Goal: Information Seeking & Learning: Learn about a topic

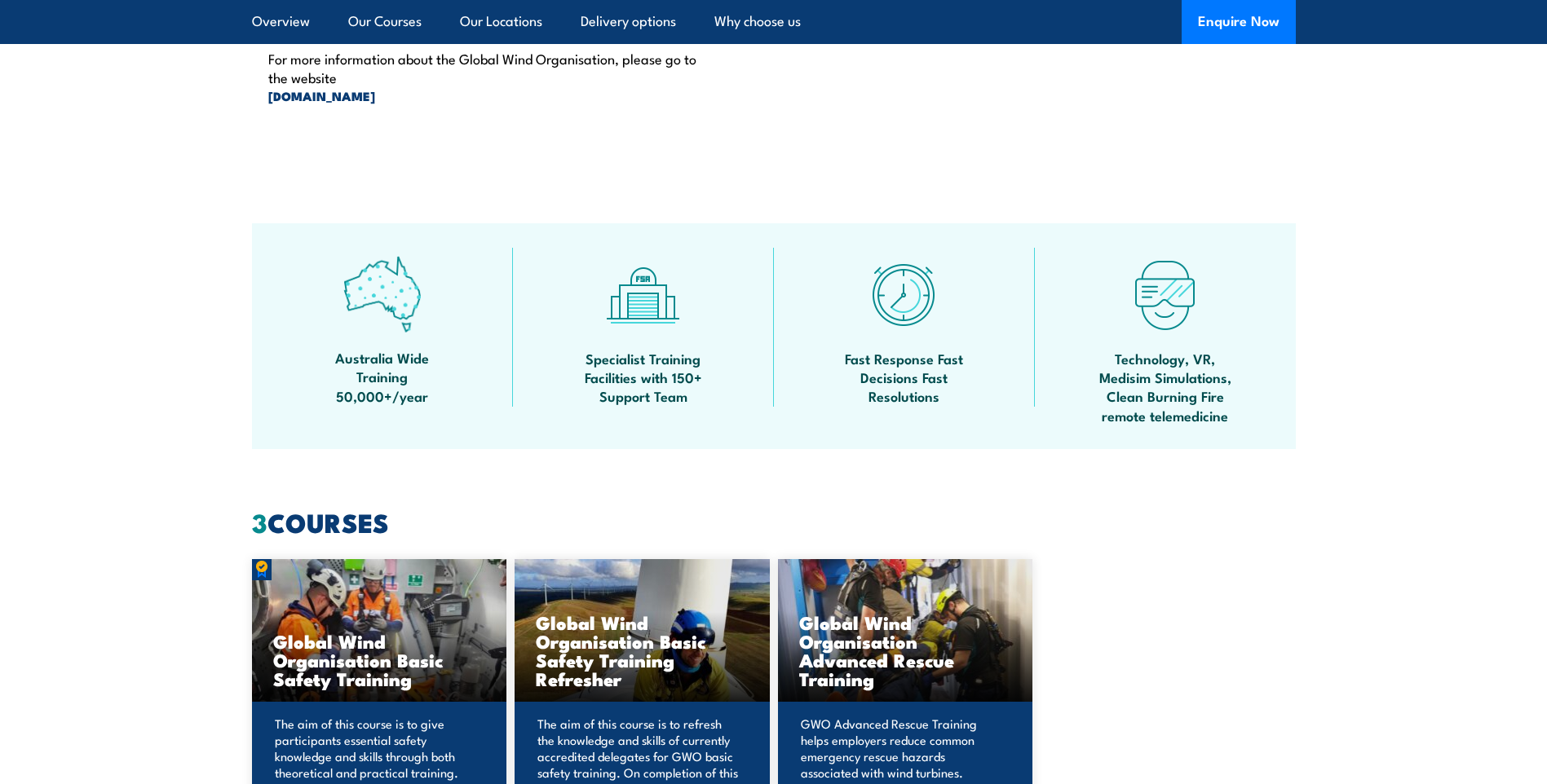
scroll to position [1305, 0]
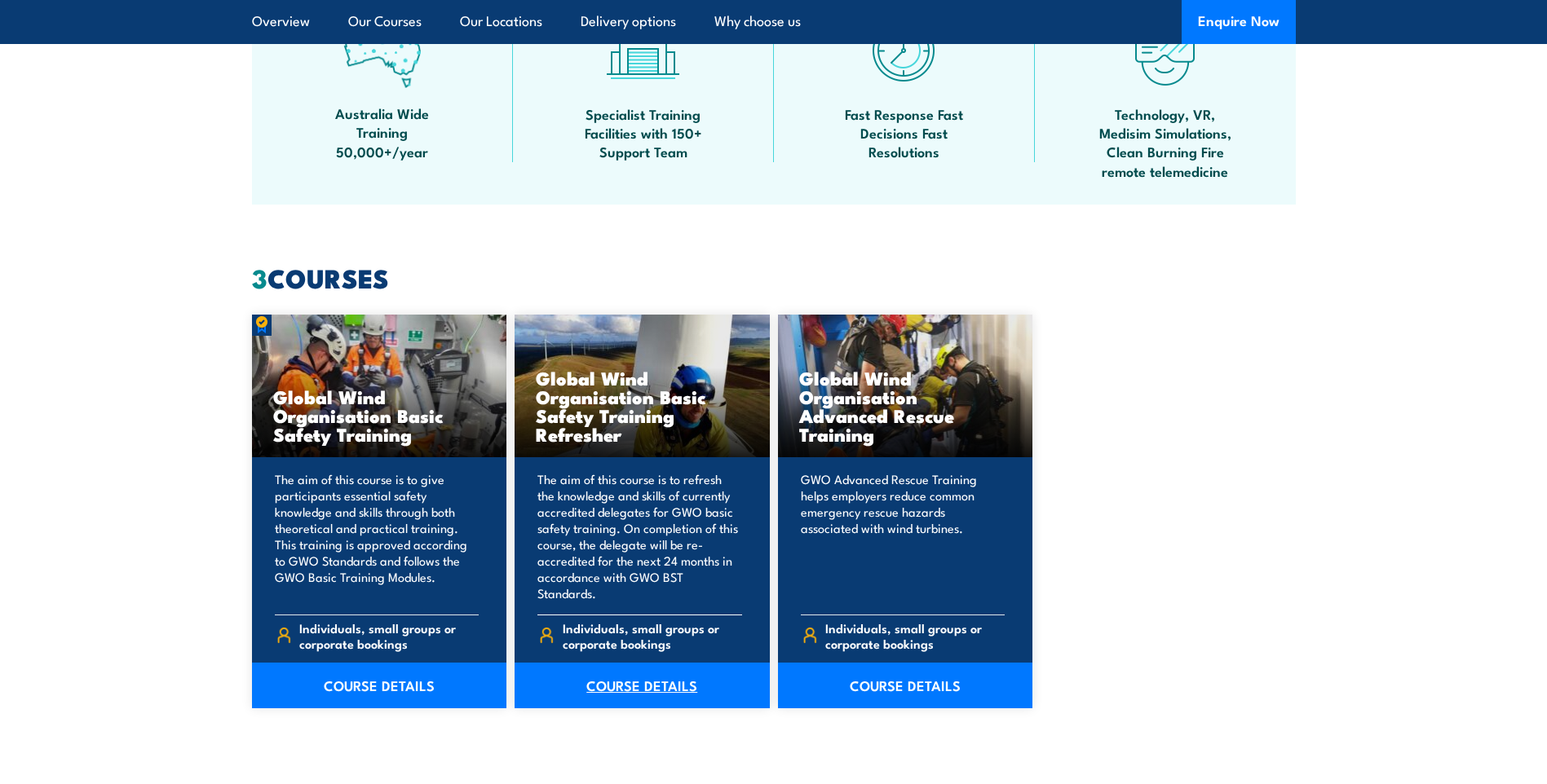
click at [602, 663] on link "COURSE DETAILS" at bounding box center [642, 685] width 255 height 45
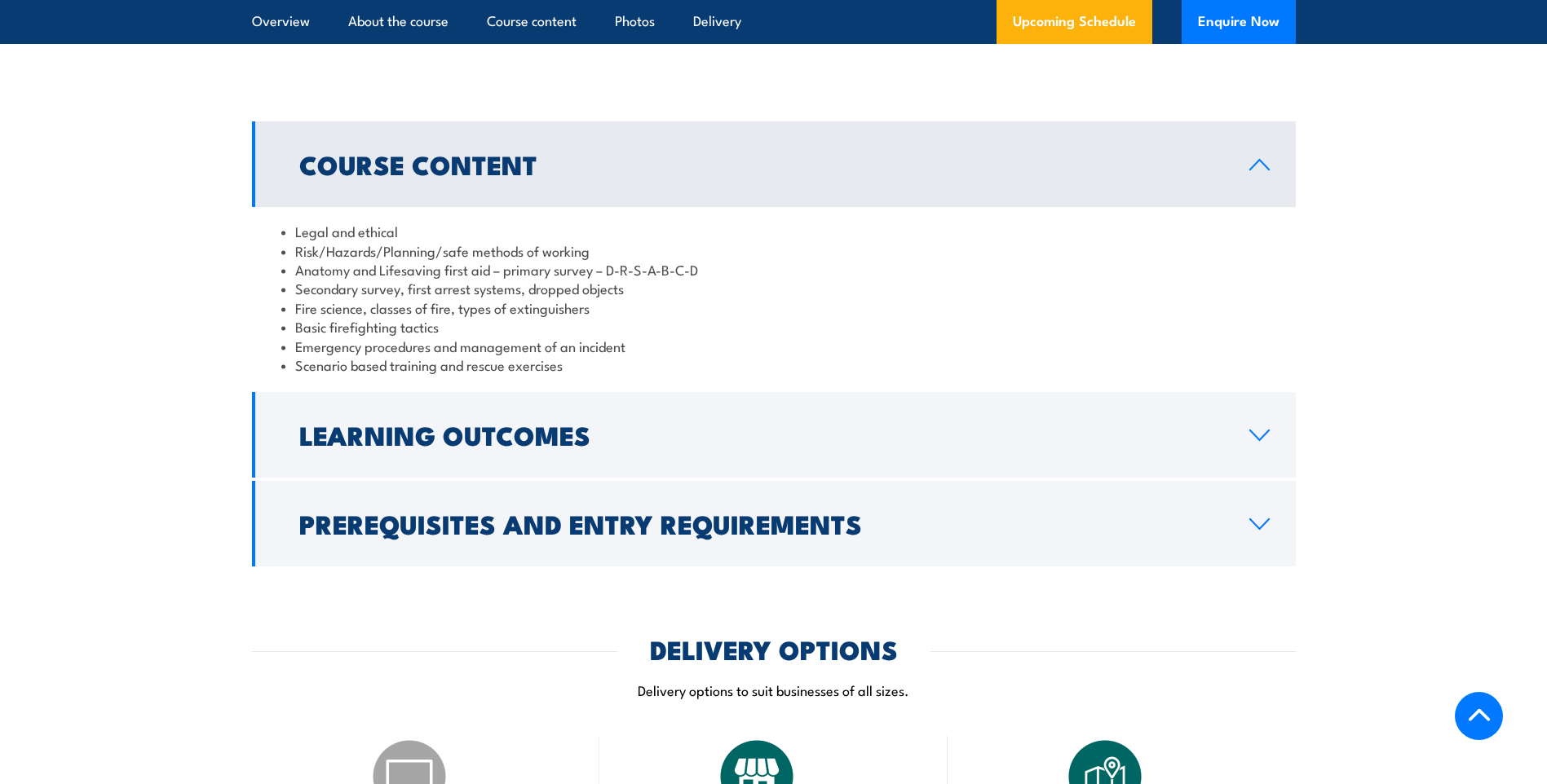
scroll to position [1386, 0]
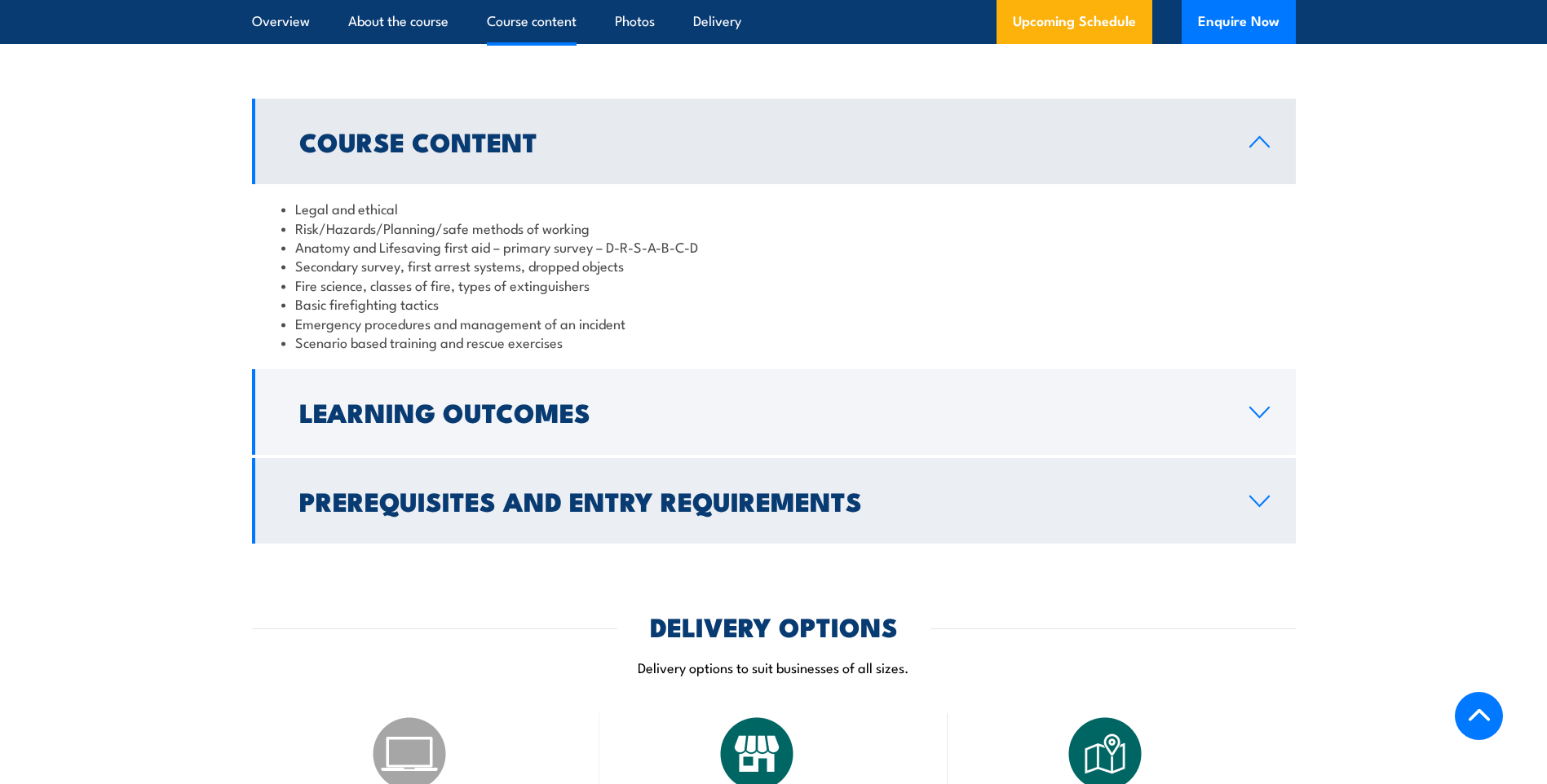
click at [446, 512] on h2 "Prerequisites and Entry Requirements" at bounding box center [761, 500] width 924 height 23
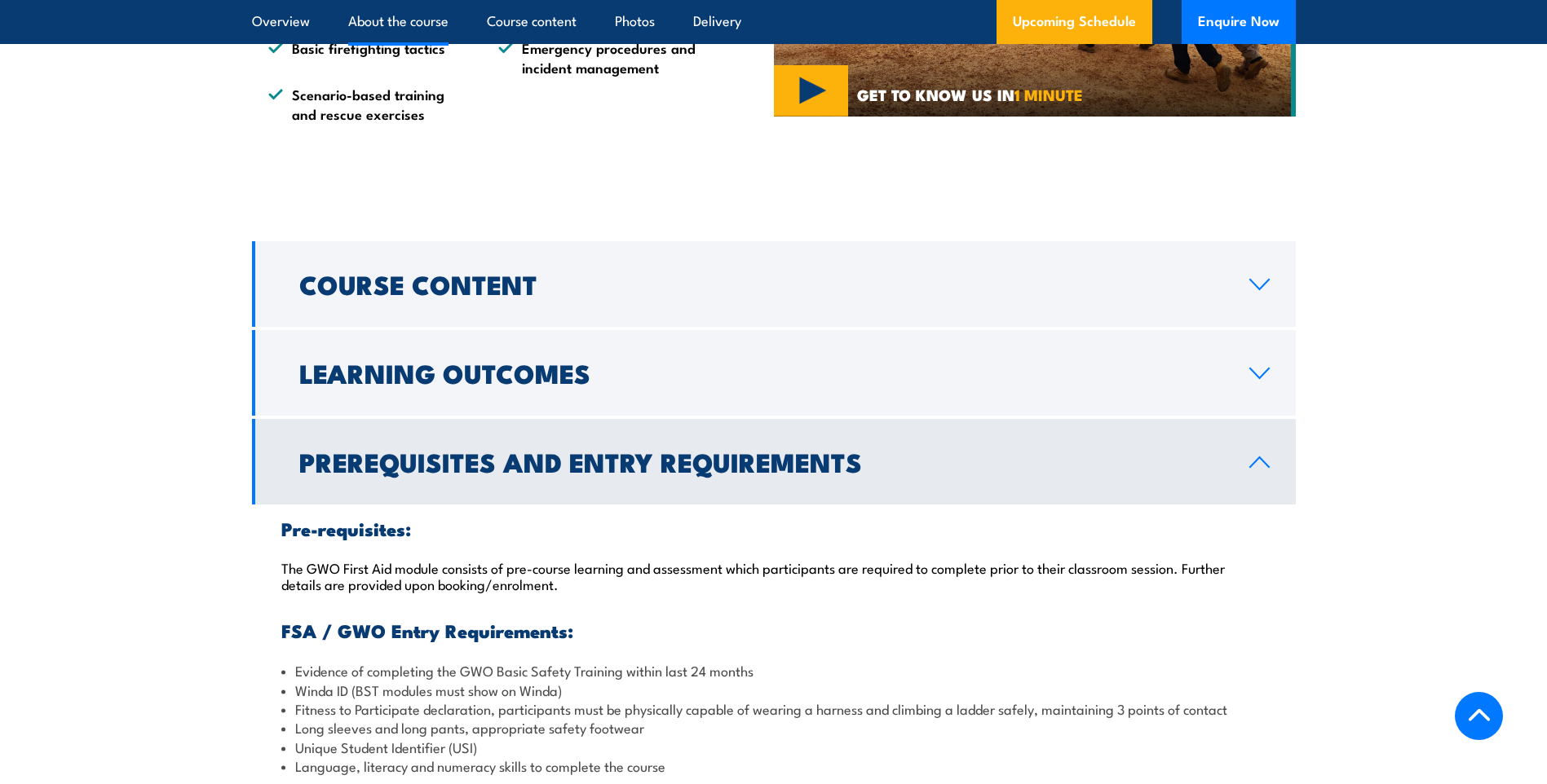
scroll to position [1223, 0]
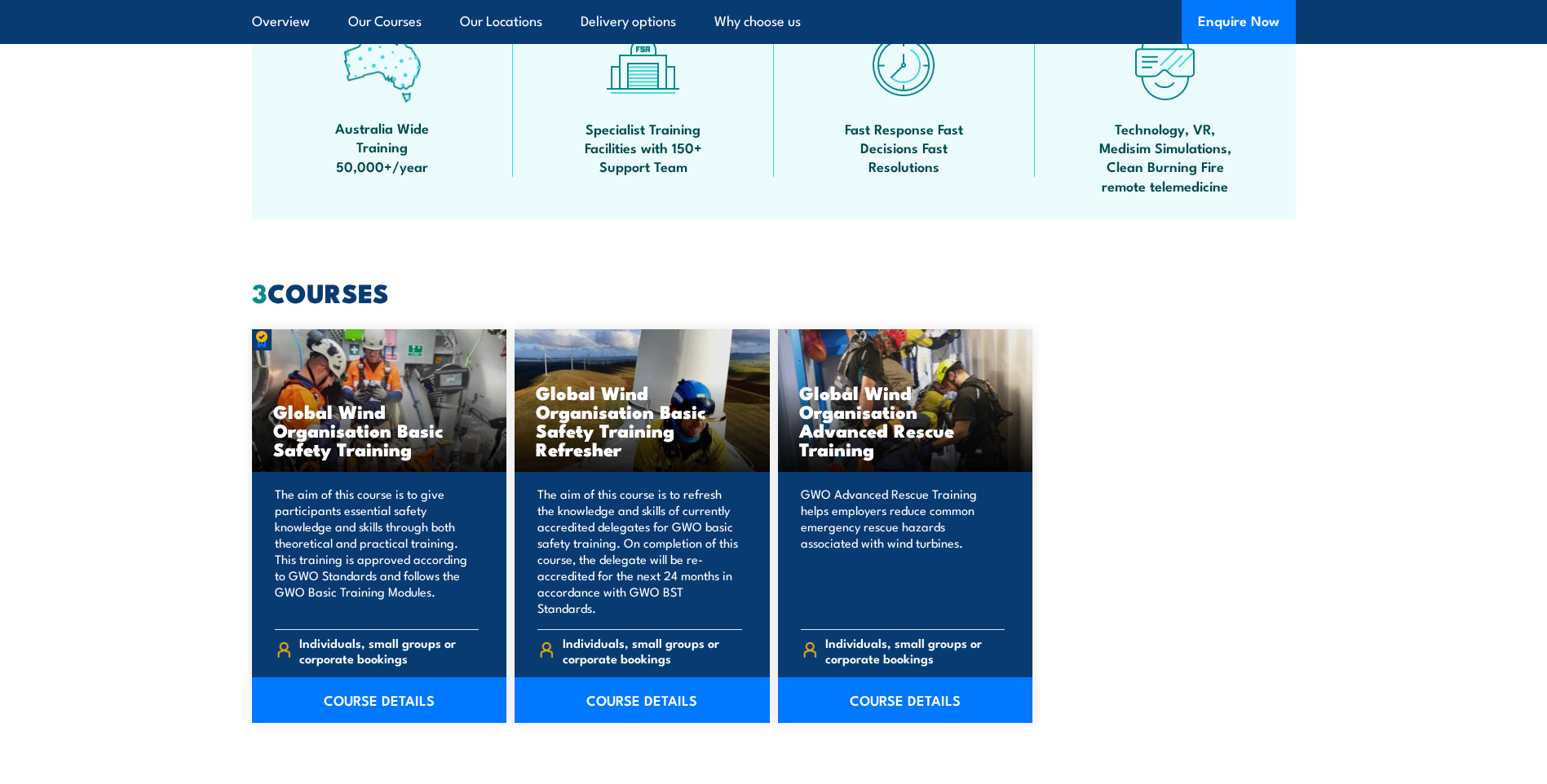
scroll to position [1305, 0]
